Goal: Transaction & Acquisition: Purchase product/service

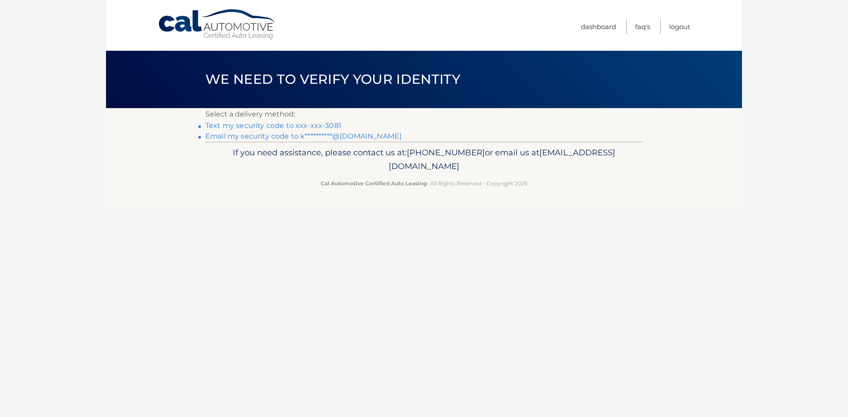
click at [322, 126] on link "Text my security code to xxx-xxx-3081" at bounding box center [273, 125] width 136 height 8
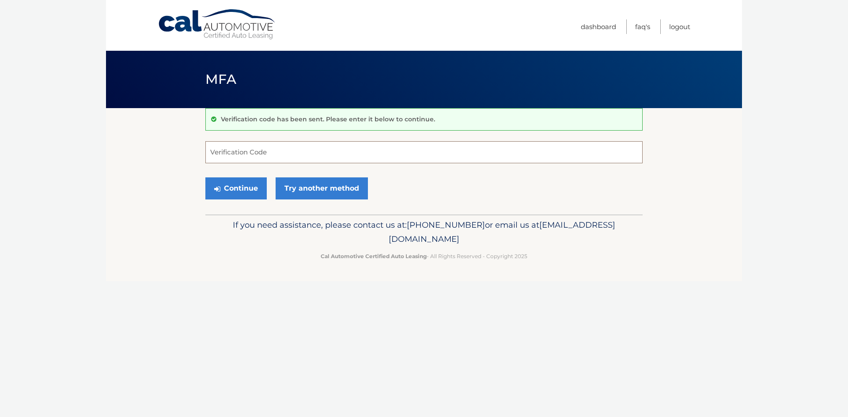
click at [408, 152] on input "Verification Code" at bounding box center [423, 152] width 437 height 22
type input "916367"
click at [253, 185] on button "Continue" at bounding box center [235, 189] width 61 height 22
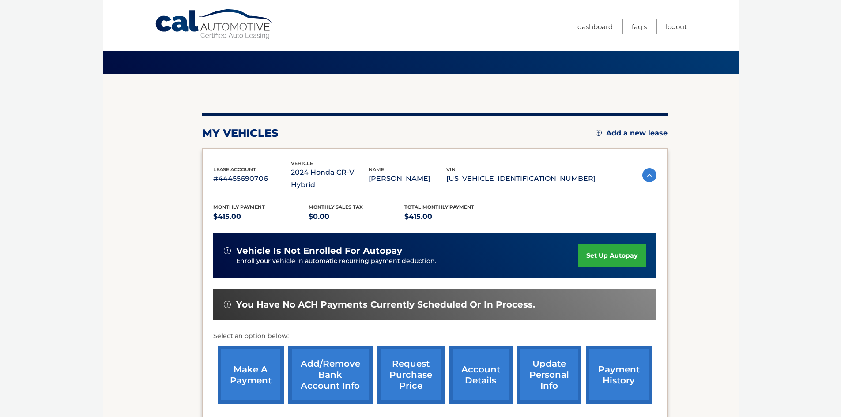
scroll to position [88, 0]
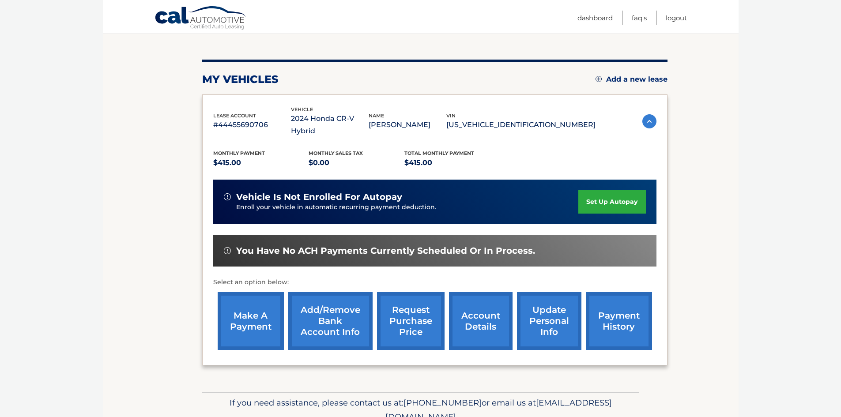
click at [254, 302] on link "make a payment" at bounding box center [251, 321] width 66 height 58
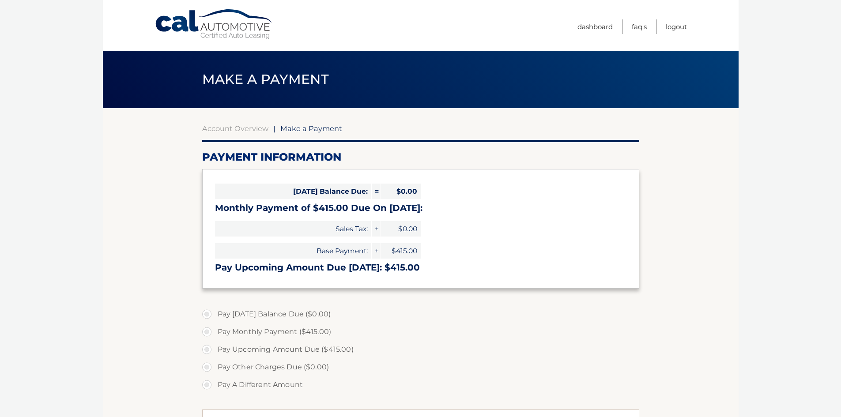
select select "MDJkMzA4ODktMmRhOS00ZThhLWI0ZjEtMTE5M2FmODVkYTA2"
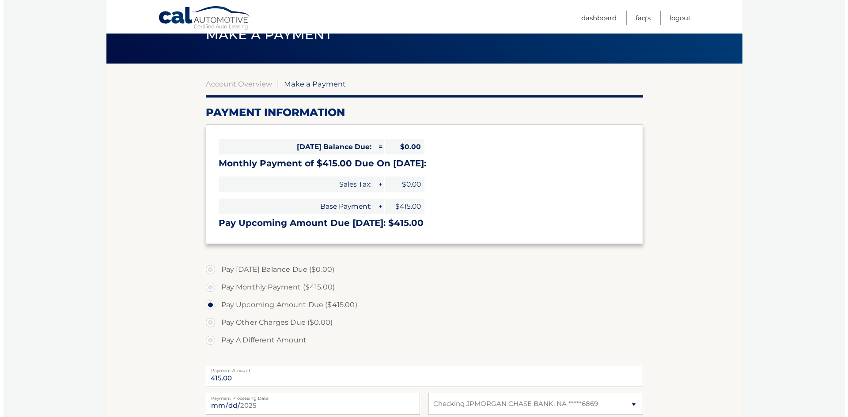
scroll to position [132, 0]
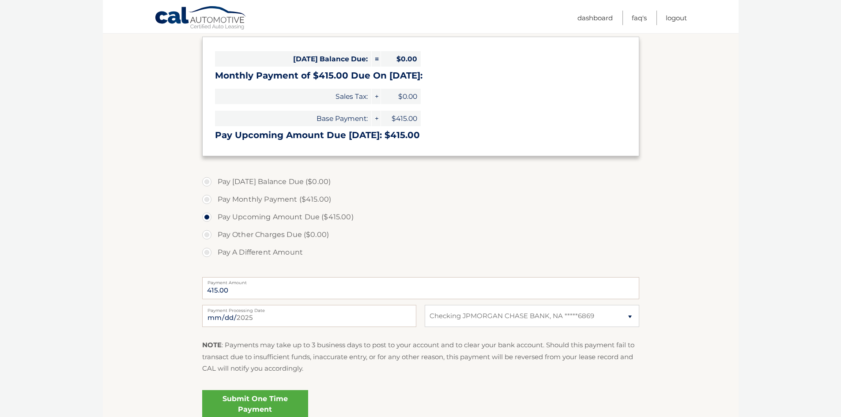
click at [247, 408] on link "Submit One Time Payment" at bounding box center [255, 404] width 106 height 28
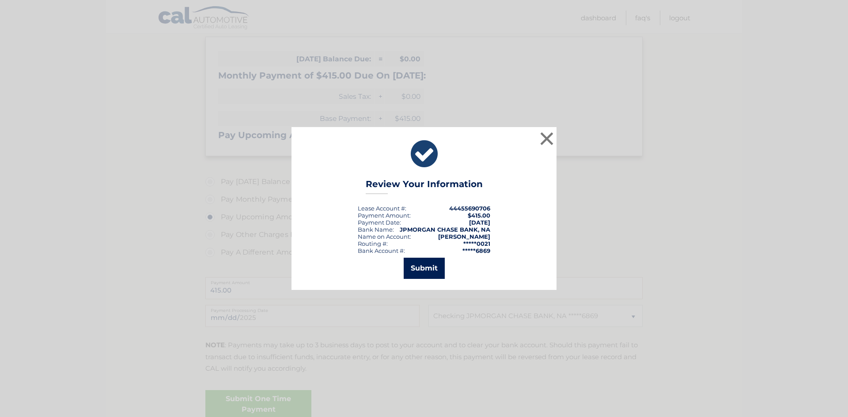
click at [425, 272] on button "Submit" at bounding box center [424, 268] width 41 height 21
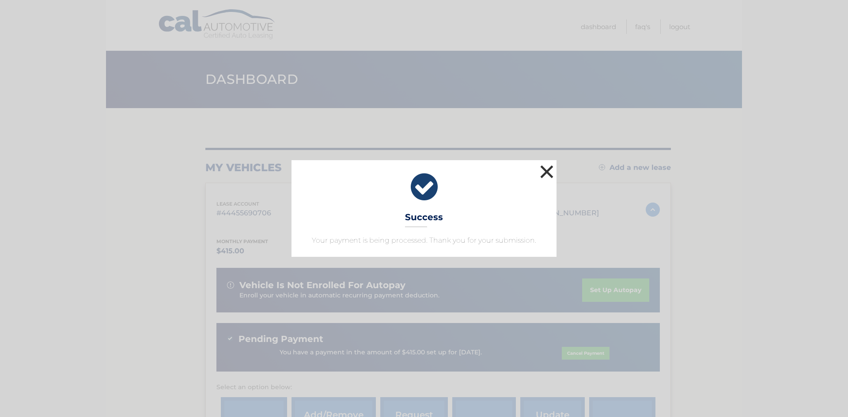
click at [540, 170] on button "×" at bounding box center [547, 172] width 18 height 18
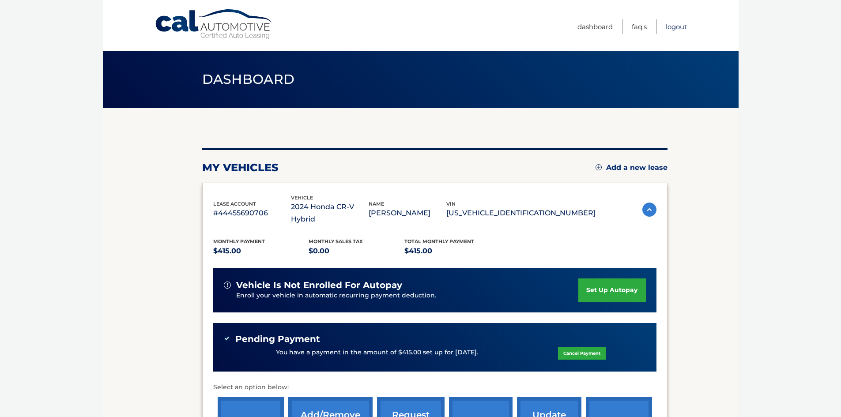
click at [675, 26] on link "Logout" at bounding box center [676, 26] width 21 height 15
